Goal: Task Accomplishment & Management: Complete application form

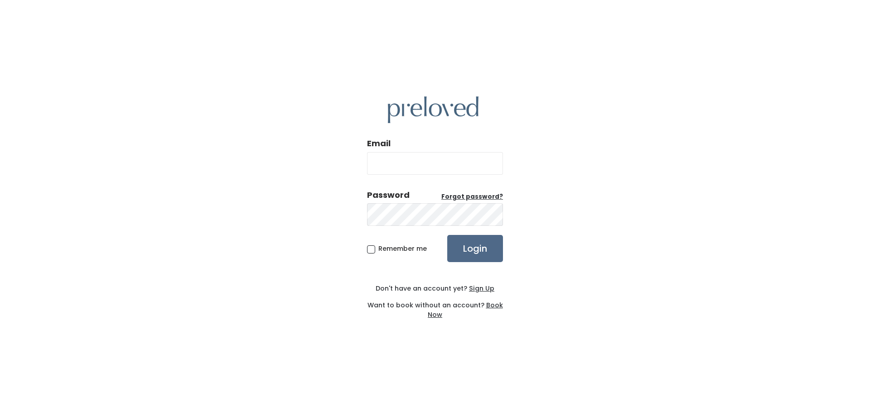
click at [384, 162] on input "Email" at bounding box center [435, 163] width 136 height 23
type input "[PERSON_NAME][EMAIL_ADDRESS][PERSON_NAME][DOMAIN_NAME]"
click at [378, 246] on span "Remember me" at bounding box center [402, 248] width 48 height 9
click at [378, 246] on input "Remember me" at bounding box center [381, 247] width 6 height 6
checkbox input "true"
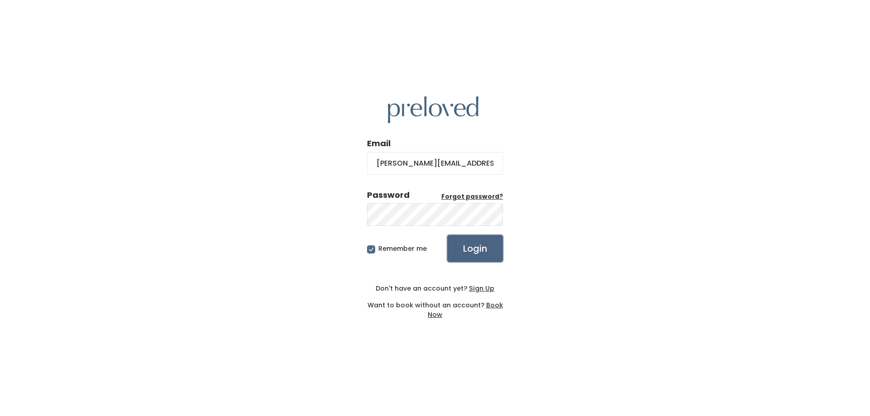
click at [484, 248] on input "Login" at bounding box center [475, 248] width 56 height 27
click at [479, 289] on u "Sign Up" at bounding box center [481, 288] width 25 height 9
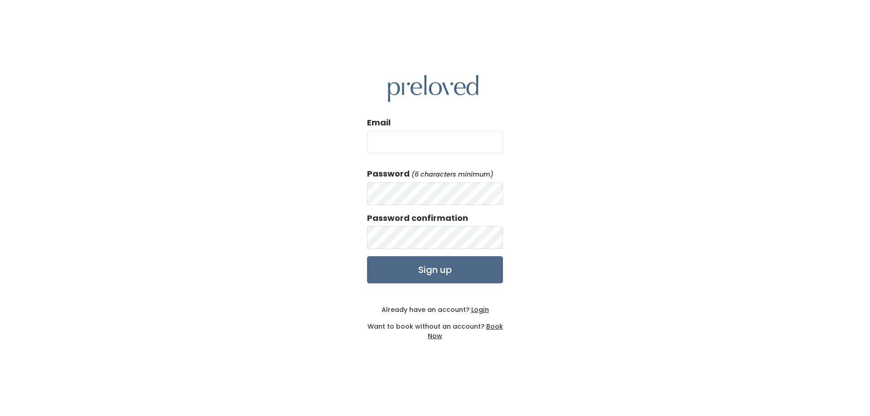
click at [397, 140] on input "Email" at bounding box center [435, 142] width 136 height 23
type input "[PERSON_NAME][EMAIL_ADDRESS][PERSON_NAME][DOMAIN_NAME]"
click at [471, 264] on input "Sign up" at bounding box center [435, 269] width 136 height 27
